Goal: Navigation & Orientation: Find specific page/section

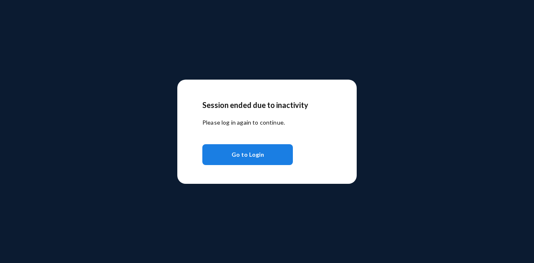
click at [253, 157] on span "Go to Login" at bounding box center [248, 154] width 33 height 15
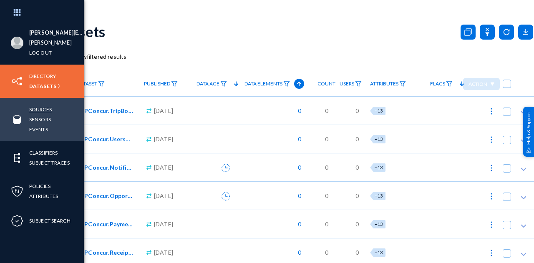
click at [45, 109] on link "Sources" at bounding box center [40, 110] width 23 height 10
